Goal: Task Accomplishment & Management: Complete application form

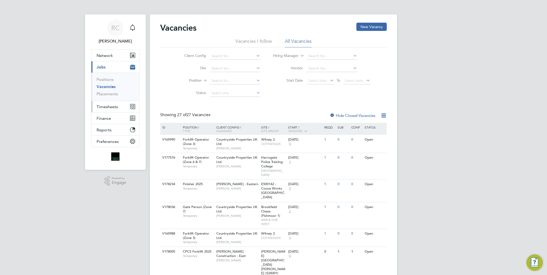
click at [98, 107] on span "Timesheets" at bounding box center [107, 106] width 21 height 5
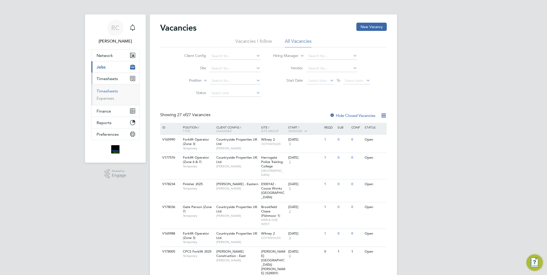
click at [107, 93] on link "Timesheets" at bounding box center [107, 91] width 21 height 5
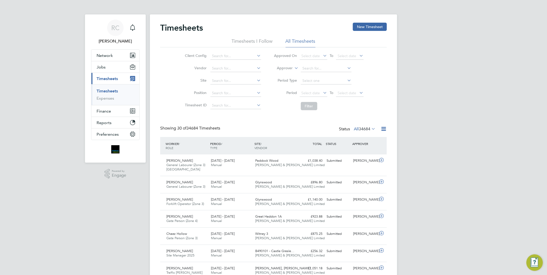
click at [375, 24] on button "New Timesheet" at bounding box center [370, 27] width 34 height 8
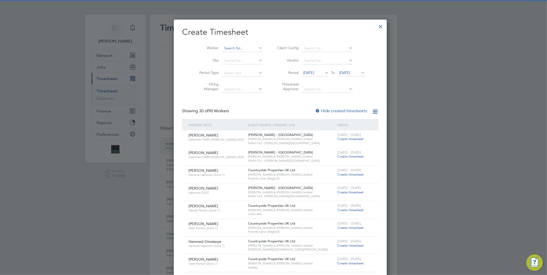
click at [240, 45] on input at bounding box center [242, 48] width 40 height 7
click at [252, 68] on li "Es [PERSON_NAME]" at bounding box center [236, 69] width 43 height 7
type input "[PERSON_NAME]"
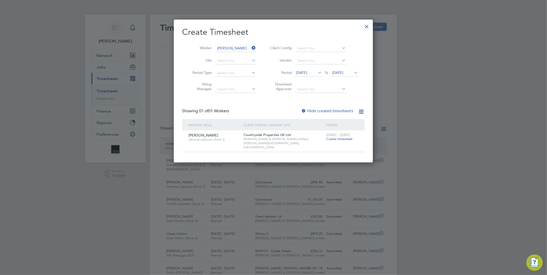
click at [335, 138] on span "Create timesheet" at bounding box center [339, 139] width 26 height 4
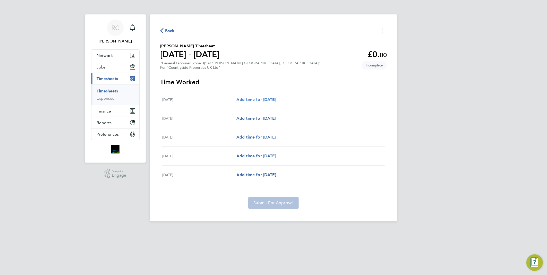
click at [238, 99] on span "Add time for [DATE]" at bounding box center [256, 99] width 40 height 5
select select "30"
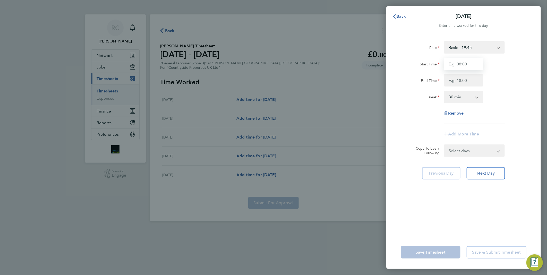
click at [471, 60] on input "Start Time" at bounding box center [463, 64] width 39 height 12
type input "08:00"
drag, startPoint x: 463, startPoint y: 90, endPoint x: 467, endPoint y: 79, distance: 12.2
click at [464, 86] on div "Rate Basic - 19.45 Start Time 08:00 End Time Break 0 min 15 min 30 min 45 min 6…" at bounding box center [464, 82] width 126 height 83
drag, startPoint x: 467, startPoint y: 78, endPoint x: 467, endPoint y: 83, distance: 4.9
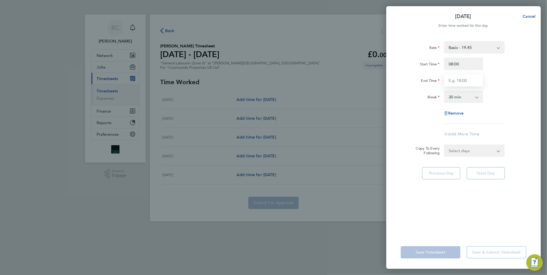
click at [467, 79] on input "End Time" at bounding box center [463, 80] width 39 height 12
type input "17:00"
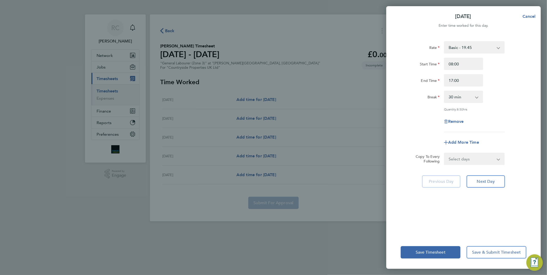
click at [544, 91] on div "[DATE] Cancel Enter time worked for this day. Rate Basic - 19.45 Start Time 08:…" at bounding box center [273, 137] width 547 height 275
click at [478, 96] on app-icon-cross-button at bounding box center [480, 96] width 6 height 11
click at [476, 97] on select "0 min 15 min 30 min 45 min 60 min 75 min 90 min" at bounding box center [461, 96] width 32 height 11
click at [491, 109] on div "Quantity: 8.50 hrs" at bounding box center [474, 109] width 61 height 4
click at [495, 177] on button "Next Day" at bounding box center [486, 181] width 38 height 12
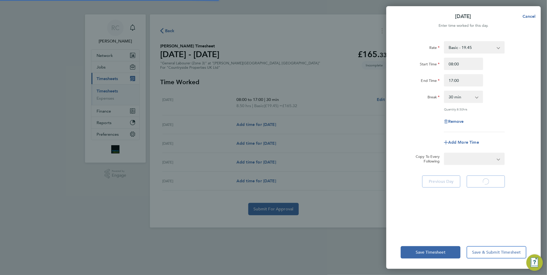
select select "30"
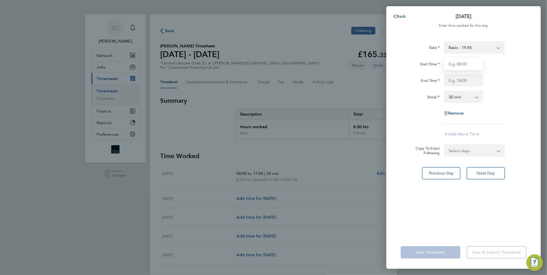
click at [453, 65] on input "Start Time" at bounding box center [463, 64] width 39 height 12
click at [470, 80] on input "End Time" at bounding box center [463, 80] width 39 height 12
click at [469, 66] on input "07:00" at bounding box center [463, 64] width 39 height 12
type input "07:30"
click at [467, 74] on div "Start Time 07:30 End Time" at bounding box center [464, 72] width 130 height 29
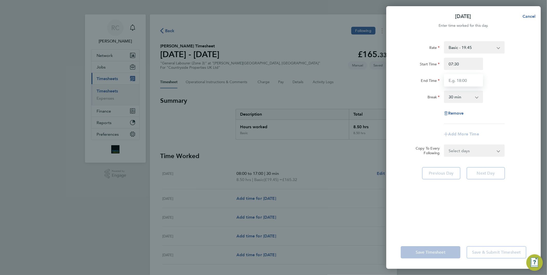
drag, startPoint x: 467, startPoint y: 76, endPoint x: 467, endPoint y: 84, distance: 8.5
click at [467, 84] on input "End Time" at bounding box center [463, 80] width 39 height 12
type input "16:30"
click at [496, 87] on div "Rate Basic - 19.45 Start Time 07:30 End Time 16:30 Break 0 min 15 min 30 min 45…" at bounding box center [464, 82] width 126 height 83
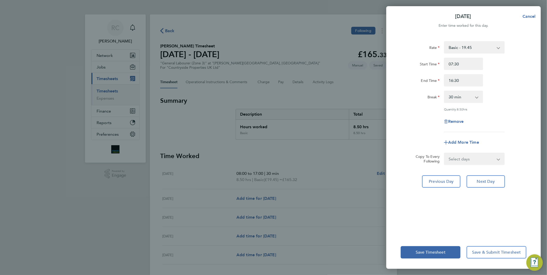
click at [513, 92] on div "Break 0 min 15 min 30 min 45 min 60 min 75 min 90 min" at bounding box center [464, 97] width 130 height 12
click at [482, 184] on button "Next Day" at bounding box center [486, 181] width 38 height 12
select select "30"
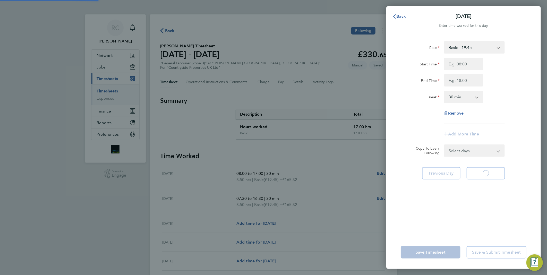
select select "30"
click at [472, 64] on input "Start Time" at bounding box center [463, 64] width 39 height 12
type input "07:30"
click at [495, 84] on div "End Time" at bounding box center [464, 80] width 130 height 12
click at [471, 81] on input "End Time" at bounding box center [463, 80] width 39 height 12
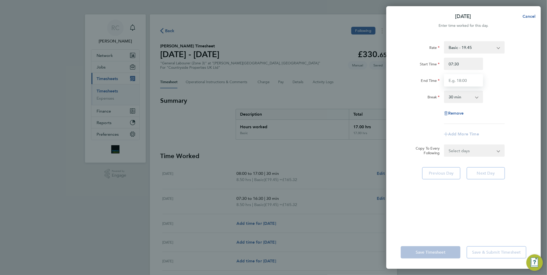
type input "17:00"
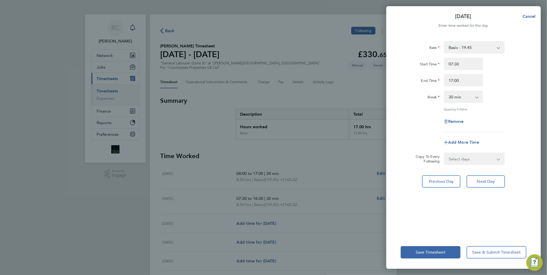
click at [498, 105] on div "Rate Basic - 19.45 Start Time 07:30 End Time 17:00 Break 0 min 15 min 30 min 45…" at bounding box center [464, 86] width 126 height 91
click at [484, 181] on span "Next Day" at bounding box center [486, 181] width 18 height 5
select select "30"
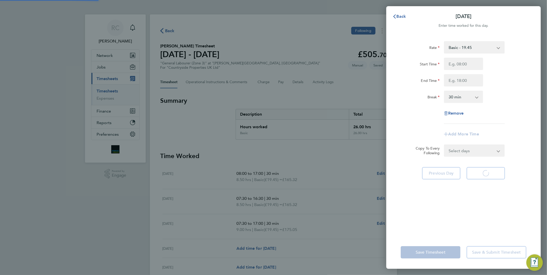
select select "30"
click at [486, 168] on button "Next Day" at bounding box center [486, 173] width 38 height 12
select select "30"
click at [472, 64] on input "Start Time" at bounding box center [463, 64] width 39 height 12
type input "07:30"
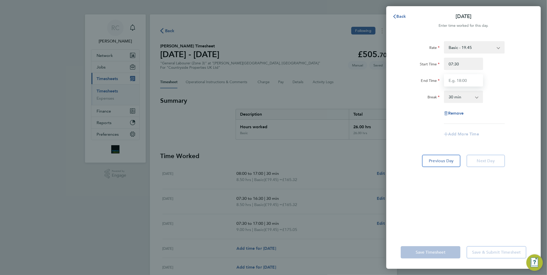
click at [468, 84] on input "End Time" at bounding box center [463, 80] width 39 height 12
type input "17:00"
click at [498, 112] on div "Rate Basic - 19.45 Start Time 07:30 End Time 17:00 Break 0 min 15 min 30 min 45…" at bounding box center [464, 82] width 126 height 83
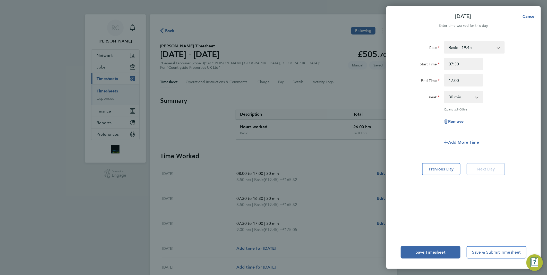
drag, startPoint x: 520, startPoint y: 114, endPoint x: 513, endPoint y: 145, distance: 31.6
click at [521, 117] on div "Rate Basic - 19.45 Start Time 07:30 End Time 17:00 Break 0 min 15 min 30 min 45…" at bounding box center [464, 86] width 126 height 91
click at [530, 18] on span "Cancel" at bounding box center [528, 16] width 15 height 5
select select "30"
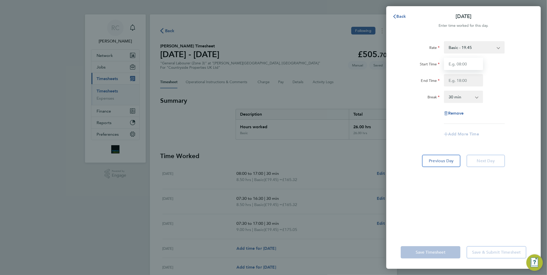
click at [468, 63] on input "Start Time" at bounding box center [463, 64] width 39 height 12
type input "07:30"
click at [466, 81] on input "End Time" at bounding box center [463, 80] width 39 height 12
type input "17:00"
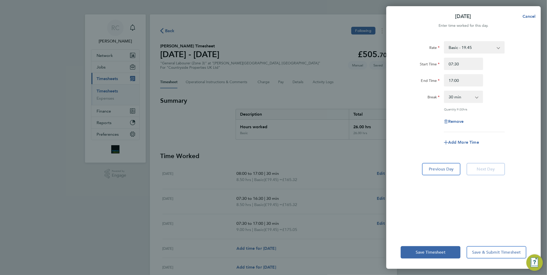
drag, startPoint x: 505, startPoint y: 104, endPoint x: 502, endPoint y: 104, distance: 2.8
click at [504, 104] on div "Rate Basic - 19.45 Start Time 07:30 End Time 17:00 Break 0 min 15 min 30 min 45…" at bounding box center [464, 86] width 126 height 91
click at [424, 251] on span "Save Timesheet" at bounding box center [431, 252] width 30 height 5
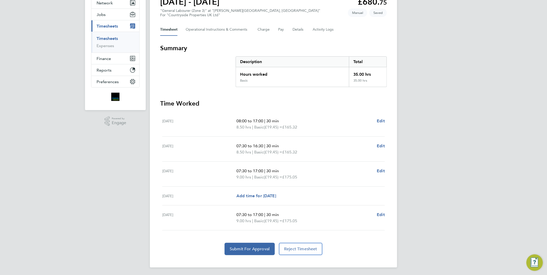
scroll to position [24, 0]
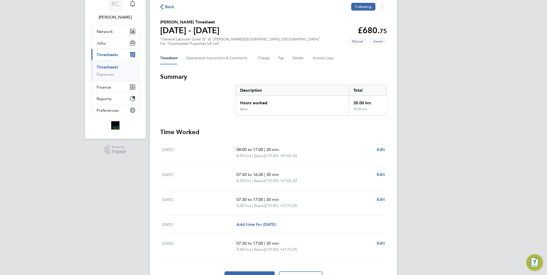
drag, startPoint x: 374, startPoint y: 185, endPoint x: 448, endPoint y: 130, distance: 93.3
drag, startPoint x: 448, startPoint y: 130, endPoint x: 438, endPoint y: 110, distance: 22.2
click at [438, 110] on div "RC [PERSON_NAME] Notifications Applications: Network Team Members Businesses Si…" at bounding box center [273, 140] width 547 height 328
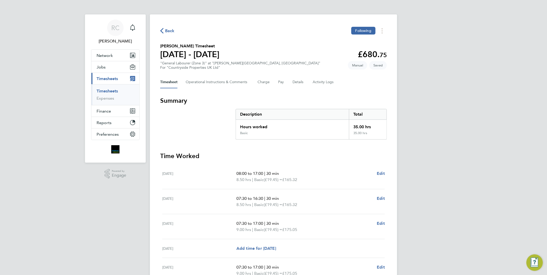
scroll to position [53, 0]
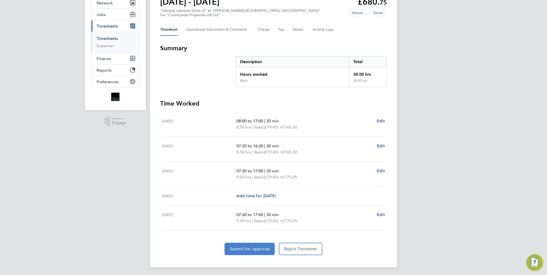
click at [256, 245] on button "Submit For Approval" at bounding box center [250, 249] width 50 height 12
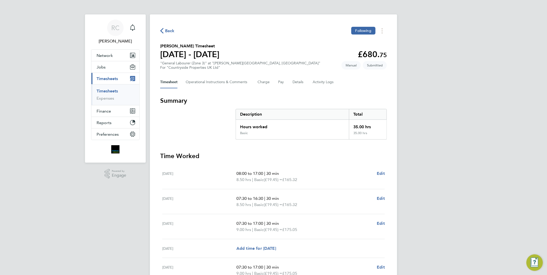
click at [167, 30] on span "Back" at bounding box center [170, 31] width 10 height 6
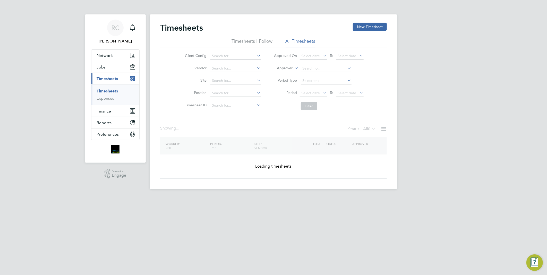
click at [374, 23] on button "New Timesheet" at bounding box center [370, 27] width 34 height 8
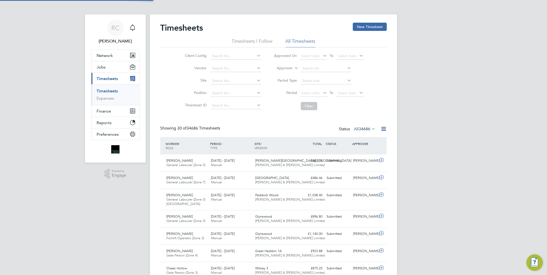
scroll to position [17, 45]
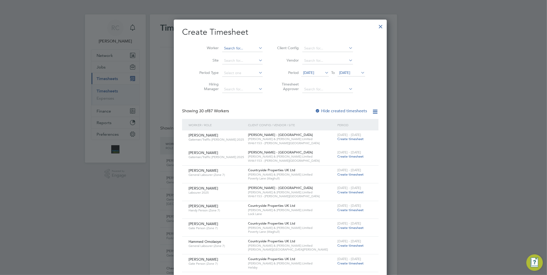
click at [229, 47] on input at bounding box center [242, 48] width 40 height 7
click at [240, 63] on li "[PERSON_NAME] - D an Raschitor" at bounding box center [254, 62] width 78 height 7
type input "[PERSON_NAME]"
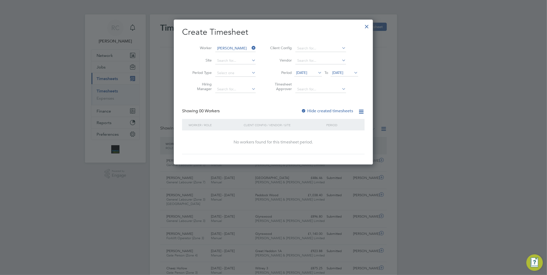
click at [317, 107] on div "Create Timesheet Worker [PERSON_NAME] Site Period Type Hiring Manager Client Co…" at bounding box center [273, 91] width 183 height 128
click at [316, 110] on label "Hide created timesheets" at bounding box center [327, 110] width 52 height 5
click at [315, 111] on label "Hide created timesheets" at bounding box center [327, 110] width 52 height 5
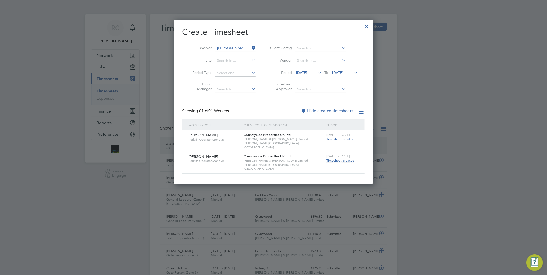
click at [342, 158] on span "Timesheet created" at bounding box center [340, 160] width 28 height 5
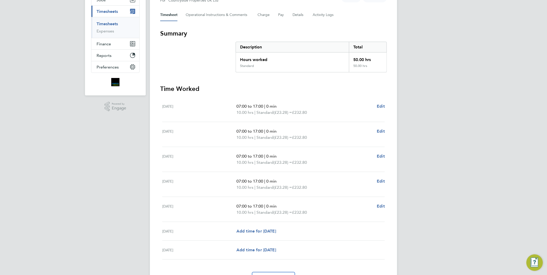
click at [408, 195] on div "RC [PERSON_NAME] Notifications Applications: Network Team Members Businesses Si…" at bounding box center [273, 119] width 547 height 372
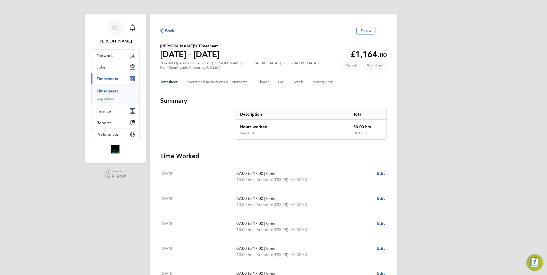
click at [169, 31] on span "Back" at bounding box center [170, 31] width 10 height 6
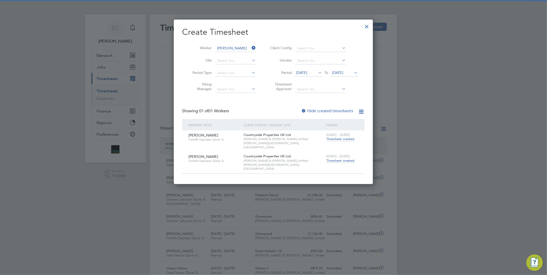
scroll to position [13, 45]
click at [257, 44] on li "Worker [PERSON_NAME]" at bounding box center [222, 48] width 80 height 12
click at [251, 46] on icon at bounding box center [251, 47] width 0 height 7
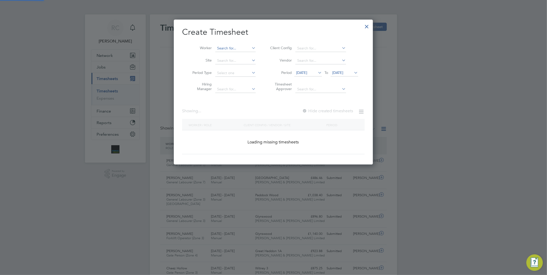
click at [242, 47] on input at bounding box center [235, 48] width 40 height 7
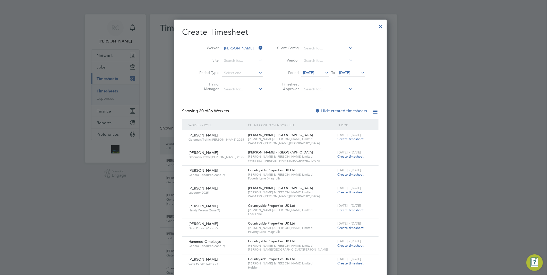
click at [244, 56] on li "[PERSON_NAME] is" at bounding box center [238, 55] width 46 height 7
type input "[PERSON_NAME]"
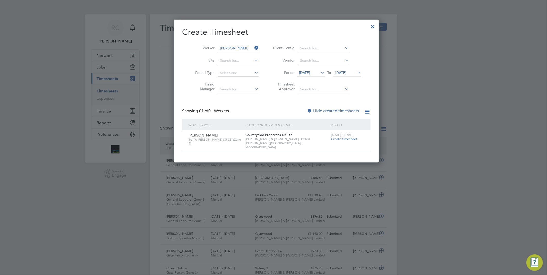
click at [331, 143] on div "[DATE] - [DATE] Create timesheet" at bounding box center [348, 137] width 36 height 14
click at [332, 140] on span "Create timesheet" at bounding box center [344, 139] width 26 height 4
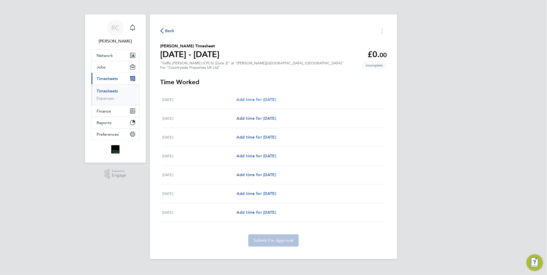
click at [259, 100] on span "Add time for [DATE]" at bounding box center [256, 99] width 40 height 5
select select "30"
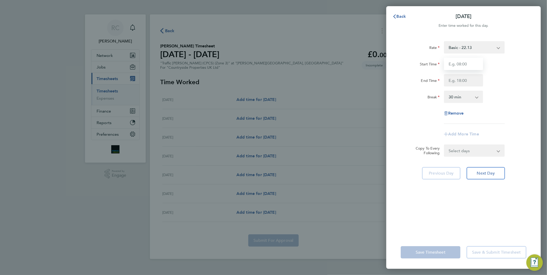
click at [476, 63] on input "Start Time" at bounding box center [463, 64] width 39 height 12
type input "07:30"
click at [466, 84] on input "End Time" at bounding box center [463, 80] width 39 height 12
type input "18:00"
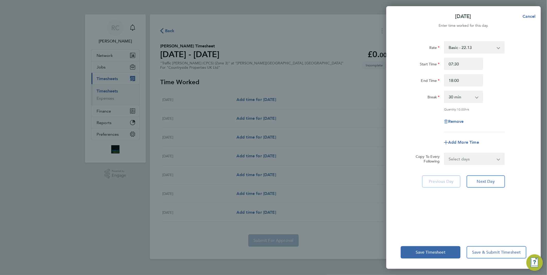
drag, startPoint x: 520, startPoint y: 115, endPoint x: 514, endPoint y: 117, distance: 6.6
click at [518, 116] on div "Remove" at bounding box center [464, 121] width 130 height 12
click at [465, 91] on select "0 min 15 min 30 min 45 min 60 min 75 min 90 min" at bounding box center [461, 96] width 32 height 11
select select "0"
click at [445, 91] on select "0 min 15 min 30 min 45 min 60 min 75 min 90 min" at bounding box center [461, 96] width 32 height 11
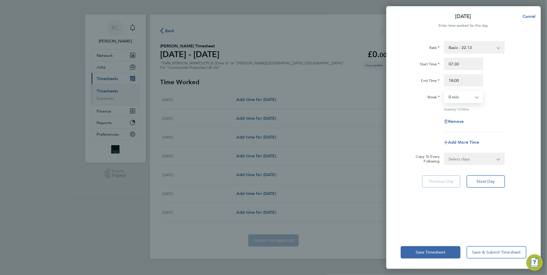
click at [504, 99] on div "Break 0 min 15 min 30 min 45 min 60 min 75 min 90 min" at bounding box center [464, 97] width 130 height 12
click at [485, 176] on button "Next Day" at bounding box center [486, 181] width 38 height 12
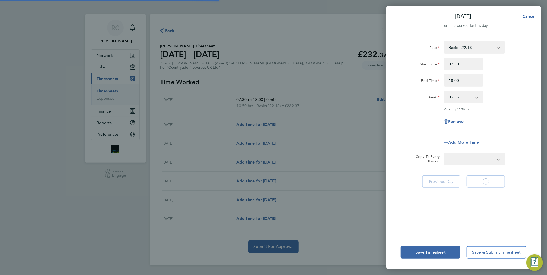
select select "30"
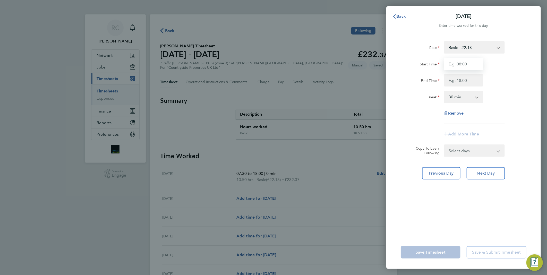
click at [466, 66] on input "Start Time" at bounding box center [463, 64] width 39 height 12
click at [419, 123] on div "Rate Basic - 22.13 Start Time End Time Break 0 min 15 min 30 min 45 min 60 min …" at bounding box center [464, 82] width 126 height 83
drag, startPoint x: 459, startPoint y: 89, endPoint x: 465, endPoint y: 68, distance: 21.8
click at [465, 68] on input "Start Time" at bounding box center [463, 64] width 39 height 12
type input "07:30"
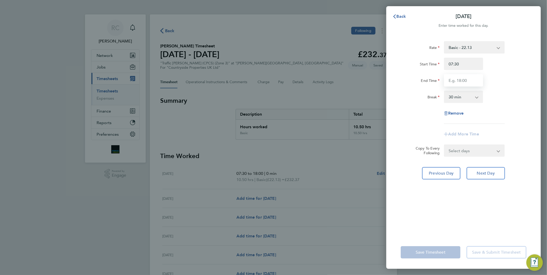
type input "18:00"
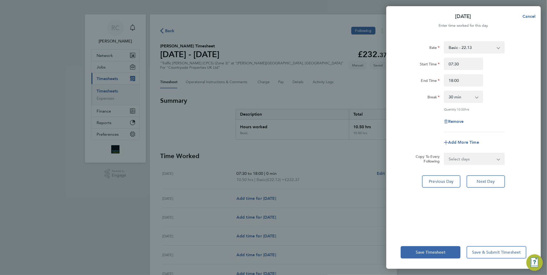
click at [378, 81] on div "[DATE] Cancel Enter time worked for this day. Rate Basic - 22.13 Start Time 07:…" at bounding box center [273, 137] width 547 height 275
click at [531, 16] on span "Cancel" at bounding box center [528, 16] width 15 height 5
select select "30"
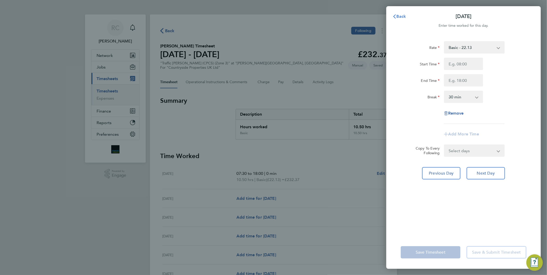
click at [395, 15] on icon "button" at bounding box center [394, 16] width 3 height 4
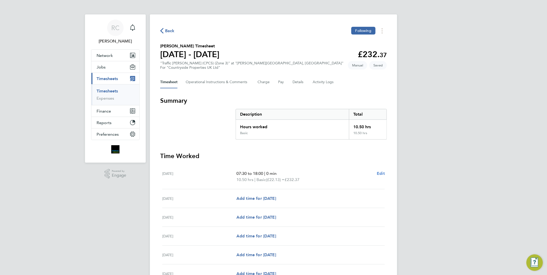
click at [379, 171] on span "Edit" at bounding box center [381, 173] width 8 height 5
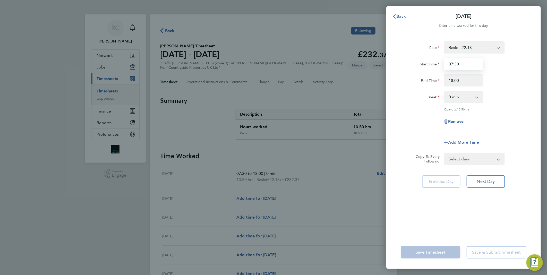
click at [463, 60] on input "07:30" at bounding box center [463, 64] width 39 height 12
type input "07:00"
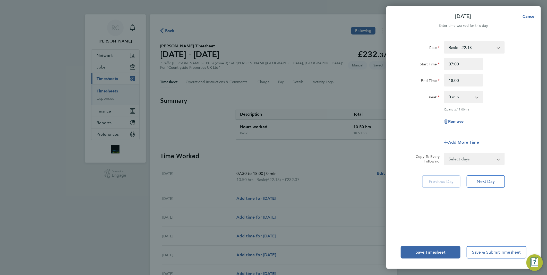
click at [425, 123] on div "Remove" at bounding box center [464, 121] width 130 height 12
click at [470, 77] on input "18:00" at bounding box center [463, 80] width 39 height 12
click at [464, 94] on select "0 min 15 min 30 min 45 min 60 min 75 min 90 min" at bounding box center [461, 96] width 32 height 11
click at [468, 74] on input "18:00" at bounding box center [463, 80] width 39 height 12
click at [465, 65] on input "07:00" at bounding box center [463, 64] width 39 height 12
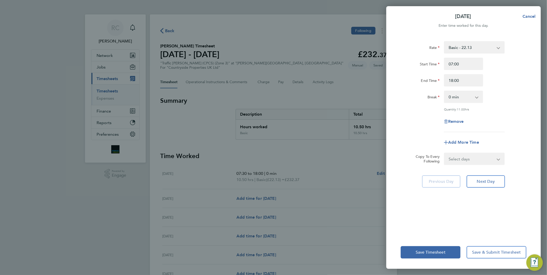
click at [467, 95] on select "0 min 15 min 30 min 45 min 60 min 75 min 90 min" at bounding box center [461, 96] width 32 height 11
select select "30"
click at [445, 91] on select "0 min 15 min 30 min 45 min 60 min 75 min 90 min" at bounding box center [461, 96] width 32 height 11
click at [496, 106] on div "Rate Basic - 22.13 Start Time 07:00 End Time 18:00 Break 0 min 15 min 30 min 45…" at bounding box center [464, 86] width 126 height 91
click at [496, 179] on button "Next Day" at bounding box center [486, 181] width 38 height 12
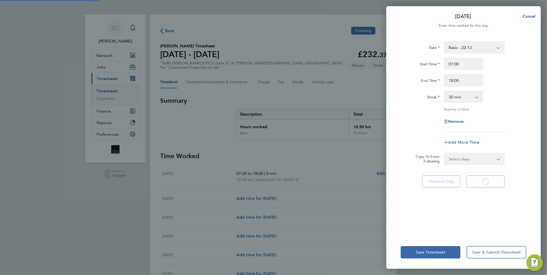
select select "30"
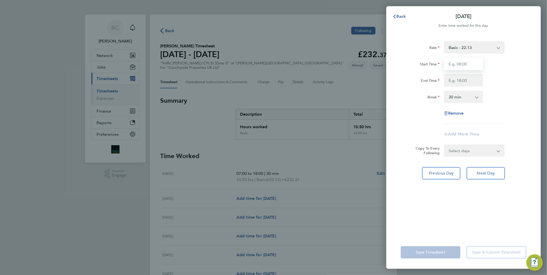
click at [465, 62] on input "Start Time" at bounding box center [463, 64] width 39 height 12
type input "07:00"
click at [483, 86] on input "End Time" at bounding box center [463, 80] width 39 height 12
click at [470, 79] on input "End Time" at bounding box center [463, 80] width 39 height 12
type input "18:00"
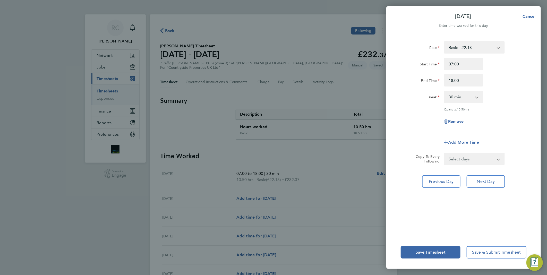
click at [512, 94] on div "Break 0 min 15 min 30 min 45 min 60 min 75 min 90 min" at bounding box center [464, 97] width 130 height 12
click at [473, 95] on select "0 min 15 min 30 min 45 min 60 min 75 min 90 min" at bounding box center [461, 96] width 32 height 11
select select "0"
click at [445, 91] on select "0 min 15 min 30 min 45 min 60 min 75 min 90 min" at bounding box center [461, 96] width 32 height 11
click at [503, 104] on div "Rate Basic - 22.13 Start Time 07:00 End Time 18:00 Break 0 min 15 min 30 min 45…" at bounding box center [464, 86] width 126 height 91
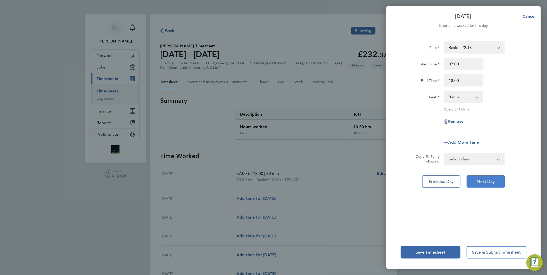
click at [485, 179] on span "Next Day" at bounding box center [486, 181] width 18 height 5
select select "30"
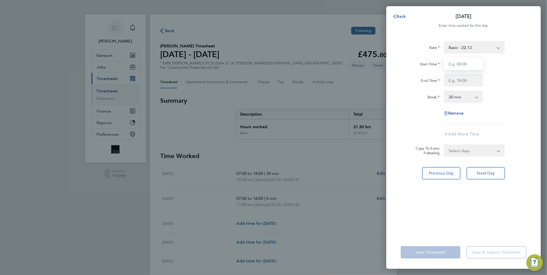
click at [461, 62] on input "Start Time" at bounding box center [463, 64] width 39 height 12
type input "07:00"
click at [525, 75] on div "End Time" at bounding box center [464, 80] width 130 height 12
click at [469, 78] on input "End Time" at bounding box center [463, 80] width 39 height 12
click at [499, 68] on div "Start Time 07:00" at bounding box center [464, 64] width 130 height 12
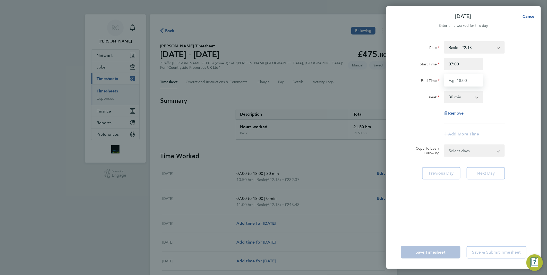
click at [465, 77] on input "End Time" at bounding box center [463, 80] width 39 height 12
type input "18:00"
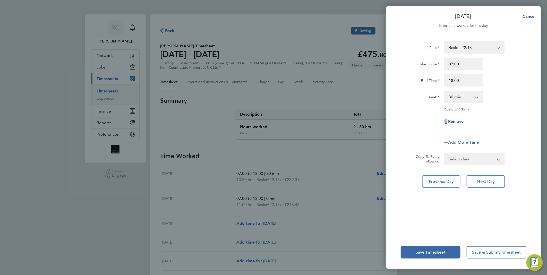
click at [508, 96] on div "Break 0 min 15 min 30 min 45 min 60 min 75 min 90 min" at bounding box center [464, 97] width 130 height 12
click at [479, 101] on app-icon-cross-button at bounding box center [480, 96] width 6 height 11
click at [472, 100] on select "0 min 15 min 30 min 45 min 60 min 75 min 90 min" at bounding box center [461, 96] width 32 height 11
select select "0"
click at [445, 91] on select "0 min 15 min 30 min 45 min 60 min 75 min 90 min" at bounding box center [461, 96] width 32 height 11
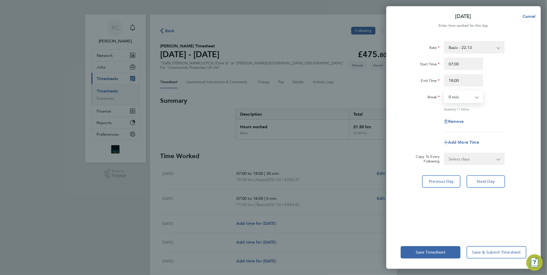
click at [489, 116] on div "Remove" at bounding box center [464, 121] width 130 height 12
click at [486, 180] on span "Next Day" at bounding box center [486, 181] width 18 height 5
select select "30"
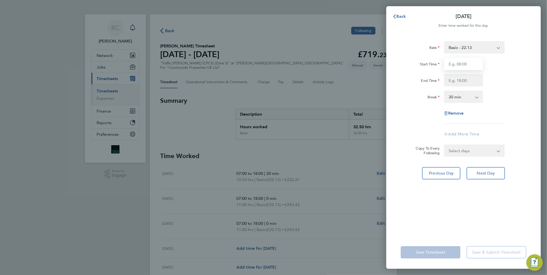
click at [469, 62] on input "Start Time" at bounding box center [463, 64] width 39 height 12
type input "07:30"
click at [464, 79] on input "End Time" at bounding box center [463, 80] width 39 height 12
type input "17:30"
click at [506, 122] on div "Rate Basic - 22.13 Start Time 07:30 End Time 17:30 Break 0 min 15 min 30 min 45…" at bounding box center [464, 82] width 126 height 83
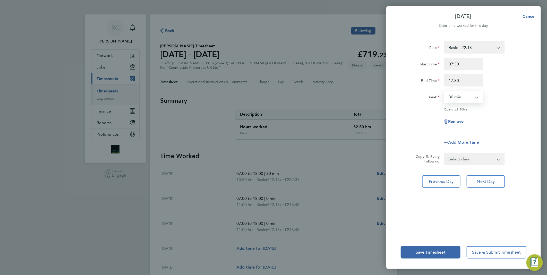
click at [466, 99] on select "0 min 15 min 30 min 45 min 60 min 75 min 90 min" at bounding box center [461, 96] width 32 height 11
select select "0"
click at [445, 91] on select "0 min 15 min 30 min 45 min 60 min 75 min 90 min" at bounding box center [461, 96] width 32 height 11
click at [498, 106] on div "Rate Basic - 22.13 Start Time 07:30 End Time 17:30 Break 0 min 15 min 30 min 45…" at bounding box center [464, 86] width 126 height 91
click at [470, 81] on input "17:30" at bounding box center [463, 80] width 39 height 12
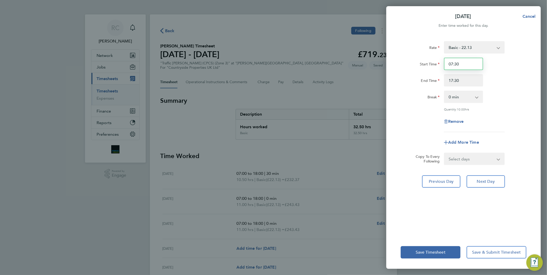
click at [468, 63] on input "07:30" at bounding box center [463, 64] width 39 height 12
type input "07:00"
click at [522, 54] on div "Rate Basic - 22.13 Start Time 07:00 End Time 17:30 Break 0 min 15 min 30 min 45…" at bounding box center [464, 86] width 126 height 91
drag, startPoint x: 522, startPoint y: 54, endPoint x: 505, endPoint y: 104, distance: 52.8
click at [505, 104] on div "Rate Basic - 22.13 Start Time 07:00 End Time 17:30 Break 0 min 15 min 30 min 45…" at bounding box center [464, 86] width 126 height 91
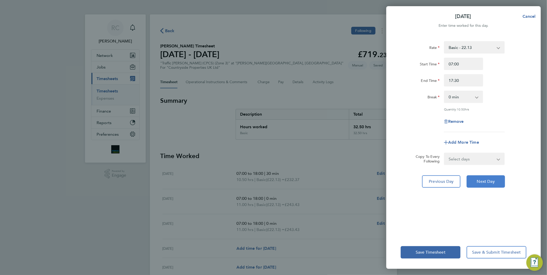
click at [489, 181] on span "Next Day" at bounding box center [486, 181] width 18 height 5
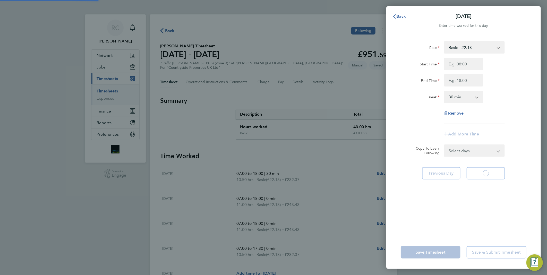
select select "30"
click at [468, 60] on input "Start Time" at bounding box center [463, 64] width 39 height 12
type input "07:00"
click at [466, 81] on input "End Time" at bounding box center [463, 80] width 39 height 12
type input "18:00"
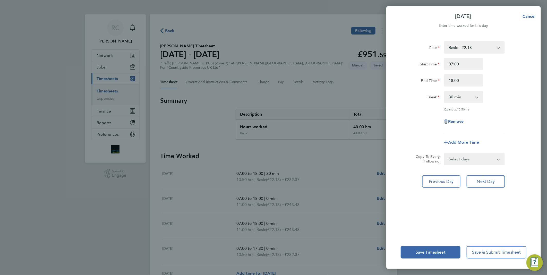
click at [508, 97] on div "Break 0 min 15 min 30 min 45 min 60 min 75 min 90 min" at bounding box center [464, 97] width 130 height 12
click at [503, 108] on div "Quantity: 10.50 hrs" at bounding box center [474, 109] width 61 height 4
click at [480, 179] on span "Next Day" at bounding box center [486, 181] width 18 height 5
select select "30"
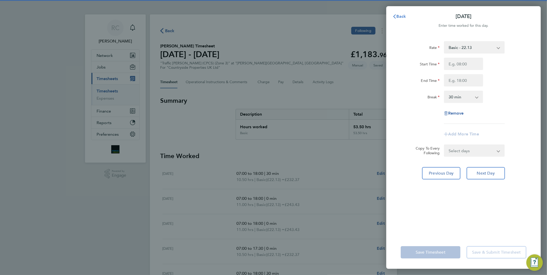
click at [401, 20] on button "Back" at bounding box center [399, 16] width 24 height 10
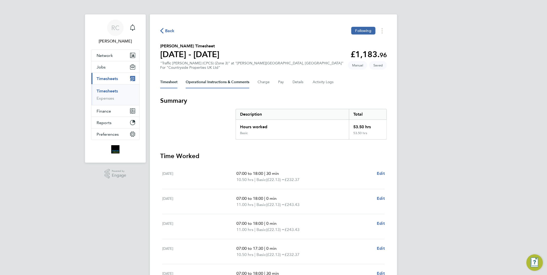
click at [214, 84] on Comments-tab "Operational Instructions & Comments" at bounding box center [218, 82] width 64 height 12
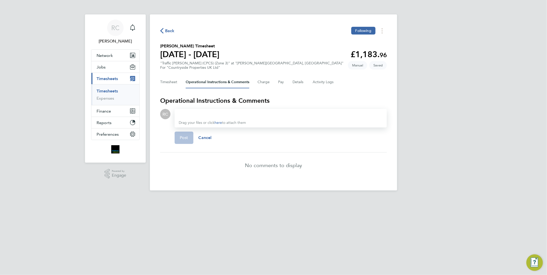
click at [159, 82] on div "Back Following [PERSON_NAME] Timesheet [DATE] - [DATE] £1,183. 96 "Traffic [PER…" at bounding box center [273, 102] width 247 height 176
click at [162, 84] on button "Timesheet" at bounding box center [168, 82] width 17 height 12
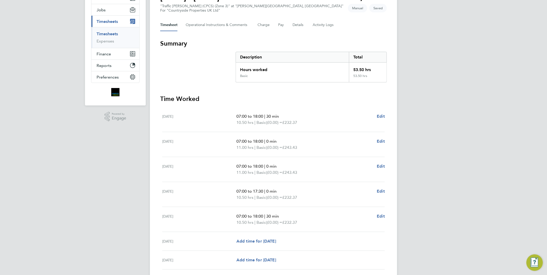
scroll to position [96, 0]
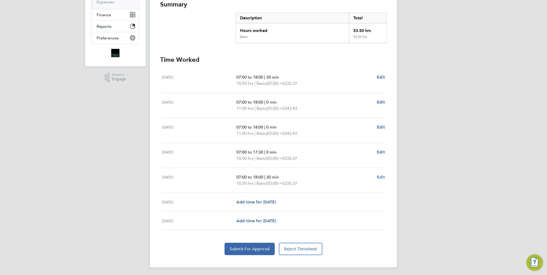
click at [380, 176] on span "Edit" at bounding box center [381, 177] width 8 height 5
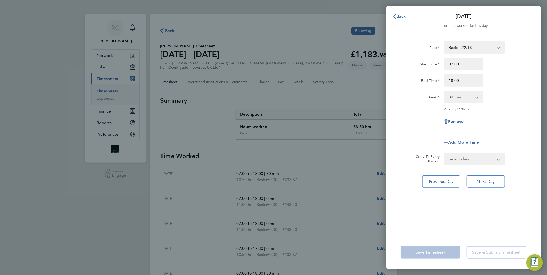
click at [471, 97] on select "0 min 15 min 30 min 45 min 60 min 75 min 90 min" at bounding box center [461, 96] width 32 height 11
select select "0"
click at [445, 91] on select "0 min 15 min 30 min 45 min 60 min 75 min 90 min" at bounding box center [461, 96] width 32 height 11
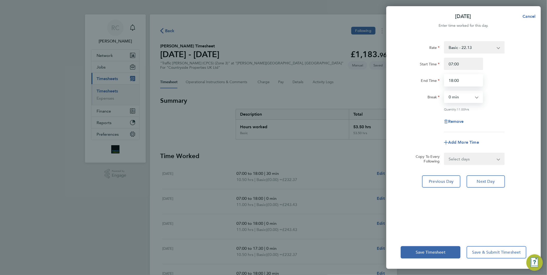
click at [460, 83] on input "18:00" at bounding box center [463, 80] width 39 height 12
click at [529, 110] on div "Rate Basic - 22.13 Start Time 07:00 End Time 18:30 Break 0 min 15 min 30 min 45…" at bounding box center [463, 135] width 155 height 201
click at [476, 78] on input "18:30" at bounding box center [463, 80] width 39 height 12
type input "1"
type input "17:30"
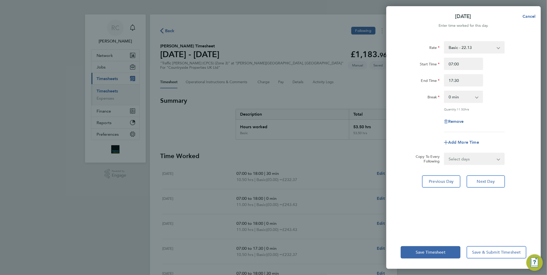
click at [516, 94] on div "Break 0 min 15 min 30 min 45 min 60 min 75 min 90 min" at bounding box center [464, 97] width 130 height 12
click at [502, 179] on button "Next Day" at bounding box center [486, 181] width 38 height 12
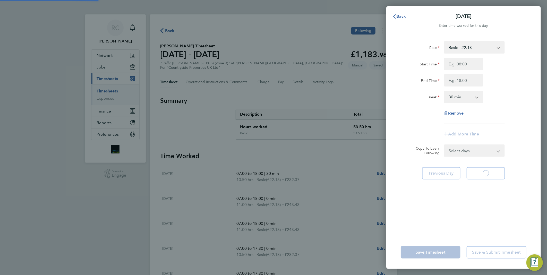
select select "30"
click at [393, 14] on icon "button" at bounding box center [395, 16] width 4 height 4
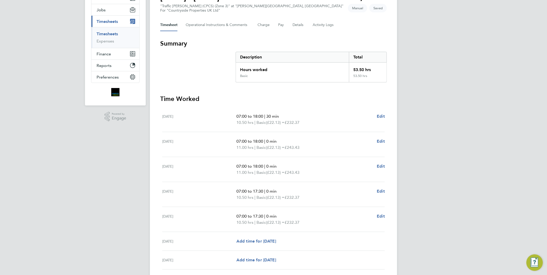
scroll to position [96, 0]
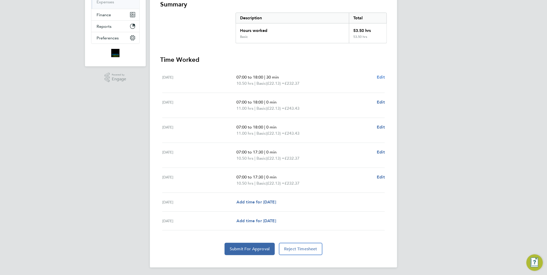
click at [378, 75] on span "Edit" at bounding box center [381, 77] width 8 height 5
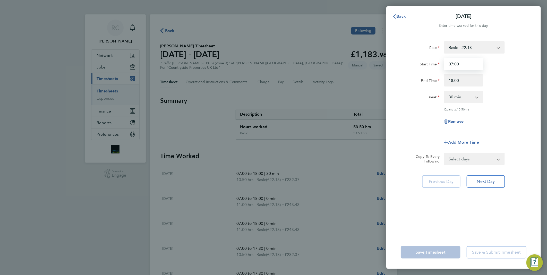
click at [466, 67] on input "07:00" at bounding box center [463, 64] width 39 height 12
click at [474, 105] on div "Rate Basic - 22.13 Start Time 07:00 End Time 18:00 Break 0 min 15 min 30 min 45…" at bounding box center [464, 86] width 126 height 91
click at [475, 100] on select "0 min 15 min 30 min 45 min 60 min 75 min 90 min" at bounding box center [461, 96] width 32 height 11
select select "0"
click at [445, 91] on select "0 min 15 min 30 min 45 min 60 min 75 min 90 min" at bounding box center [461, 96] width 32 height 11
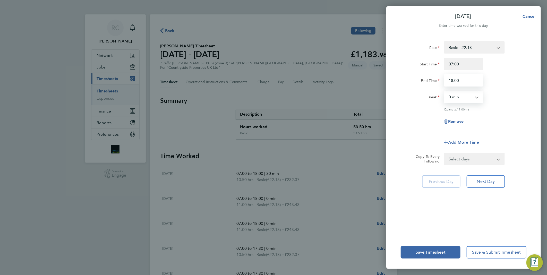
click at [469, 81] on input "18:00" at bounding box center [463, 80] width 39 height 12
type input "17:30"
click at [501, 109] on div "Quantity: 11.00 hrs" at bounding box center [474, 109] width 61 height 4
click at [486, 185] on button "Next Day" at bounding box center [486, 181] width 38 height 12
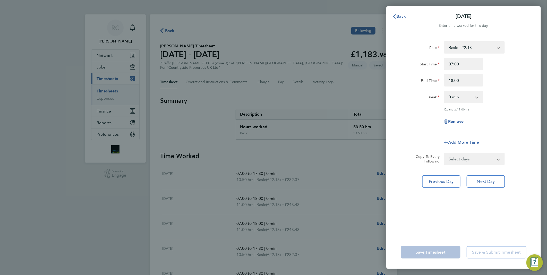
click at [386, 14] on div "Back [DATE] Enter time worked for this day. Rate Basic - 22.13 Start Time 07:00…" at bounding box center [273, 137] width 547 height 275
click at [397, 14] on span "Back" at bounding box center [402, 16] width 10 height 5
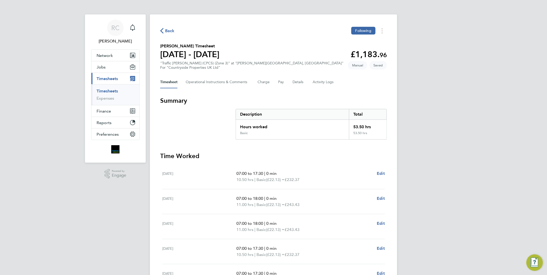
scroll to position [96, 0]
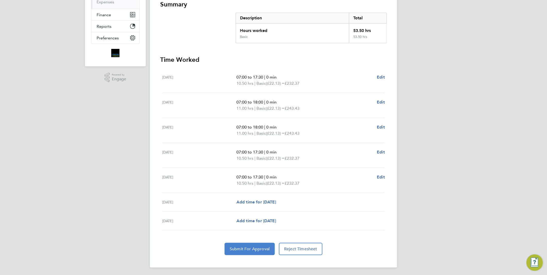
click at [243, 248] on span "Submit For Approval" at bounding box center [250, 249] width 40 height 5
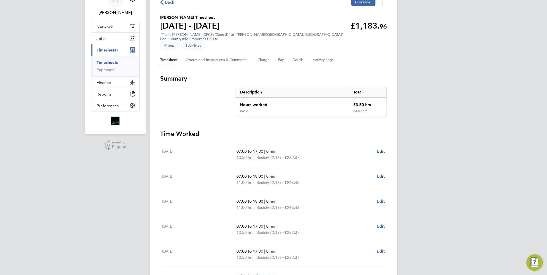
scroll to position [86, 0]
